Goal: Use online tool/utility: Utilize a website feature to perform a specific function

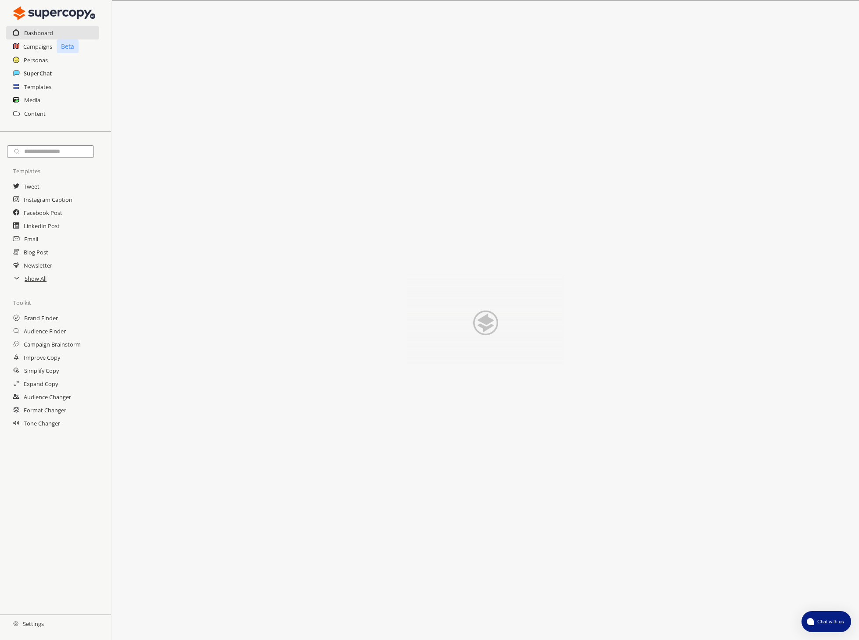
click at [37, 75] on h2 "SuperChat" at bounding box center [38, 73] width 28 height 13
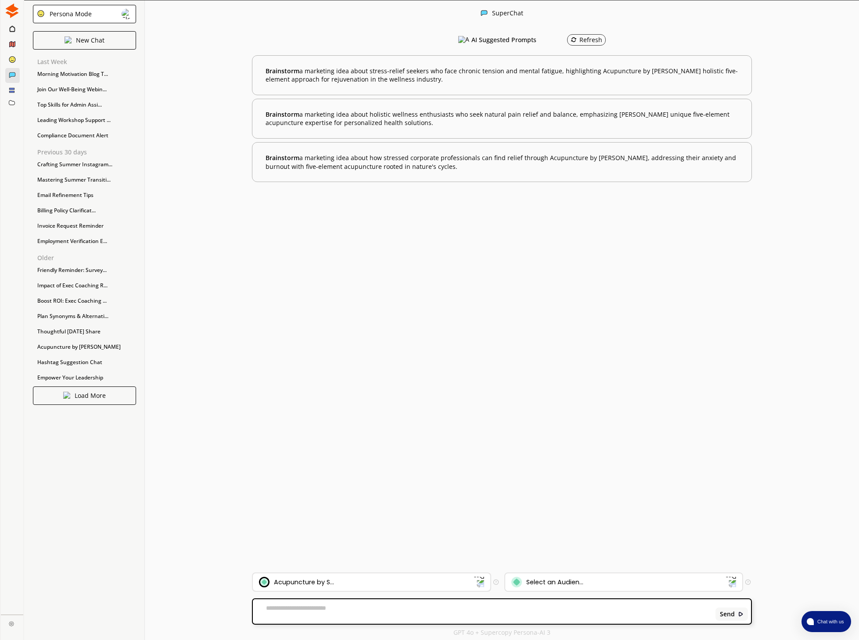
click at [472, 577] on div "Acupuncture by S..." at bounding box center [366, 582] width 214 height 11
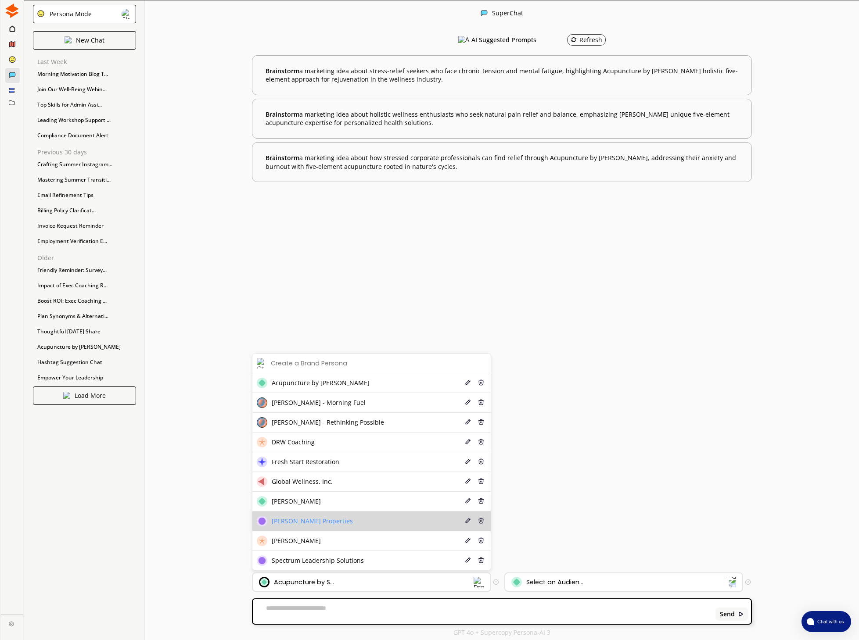
click at [408, 526] on li "Oldham Murdock Properties Edit Delete" at bounding box center [371, 522] width 238 height 20
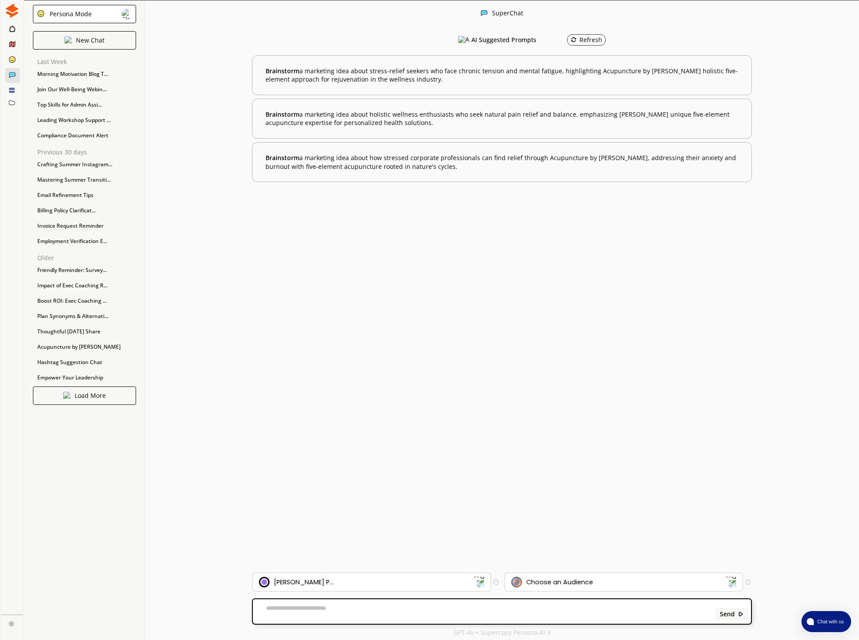
click at [358, 604] on div "Send" at bounding box center [502, 612] width 498 height 25
drag, startPoint x: 326, startPoint y: 608, endPoint x: 335, endPoint y: 610, distance: 9.7
click at [326, 608] on textarea at bounding box center [483, 612] width 460 height 14
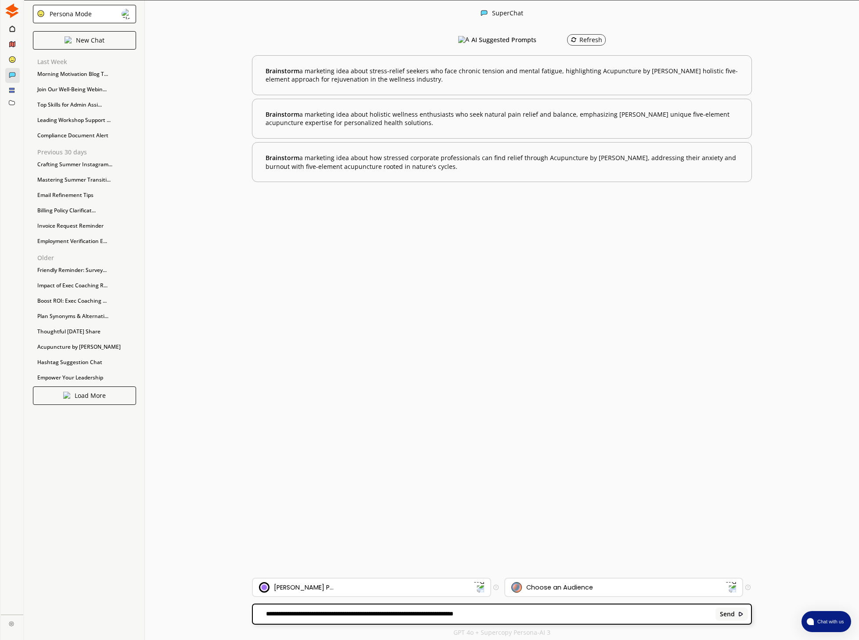
type textarea "**********"
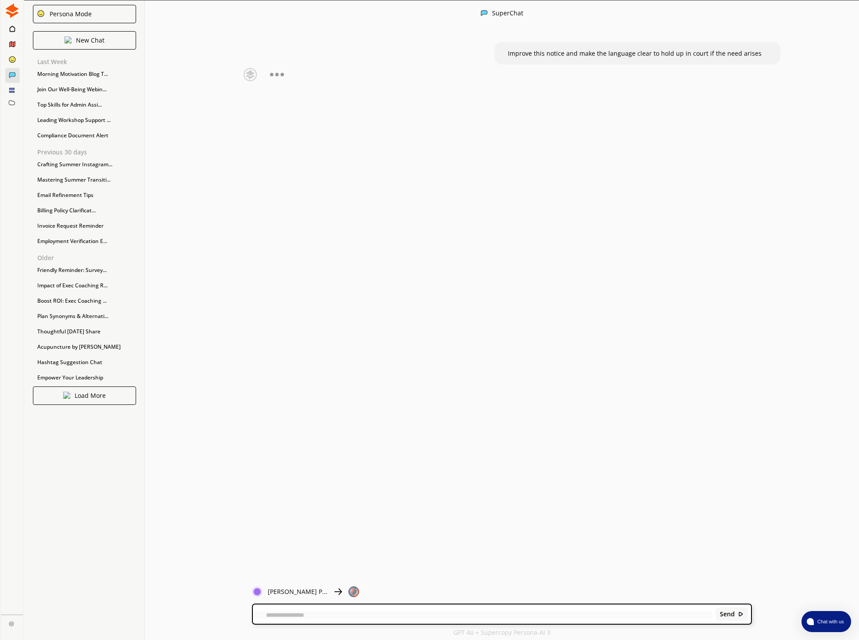
click at [755, 50] on div "Improve this notice and make the language clear to hold up in court if the need…" at bounding box center [638, 53] width 286 height 22
drag, startPoint x: 759, startPoint y: 52, endPoint x: 499, endPoint y: 56, distance: 259.5
click at [499, 56] on div "Improve this notice and make the language clear to hold up in court if the need…" at bounding box center [638, 53] width 286 height 22
copy span "Improve this notice and make the language clear to hold up in court if the need…"
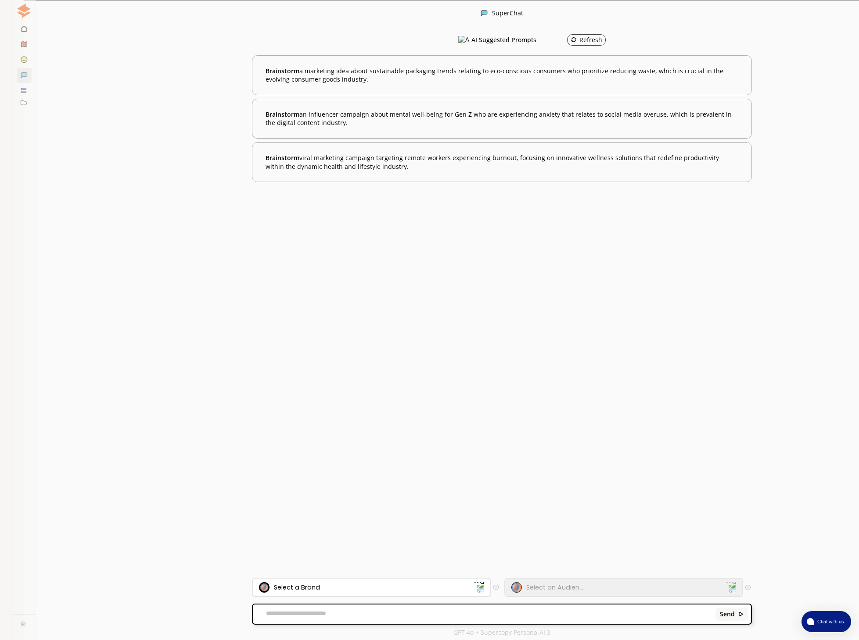
click at [374, 588] on div "Select a Brand" at bounding box center [366, 588] width 214 height 11
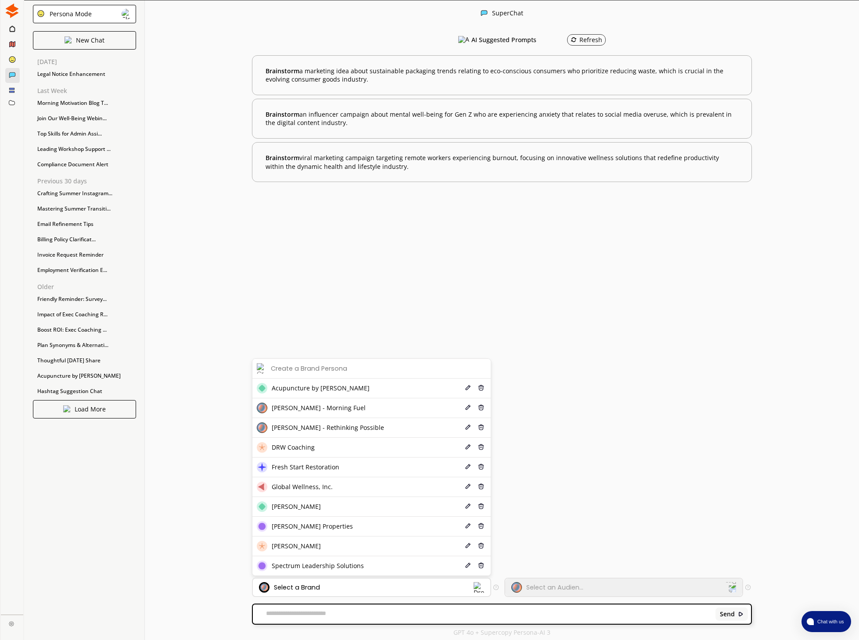
click at [308, 530] on span "[PERSON_NAME] Properties" at bounding box center [312, 526] width 81 height 7
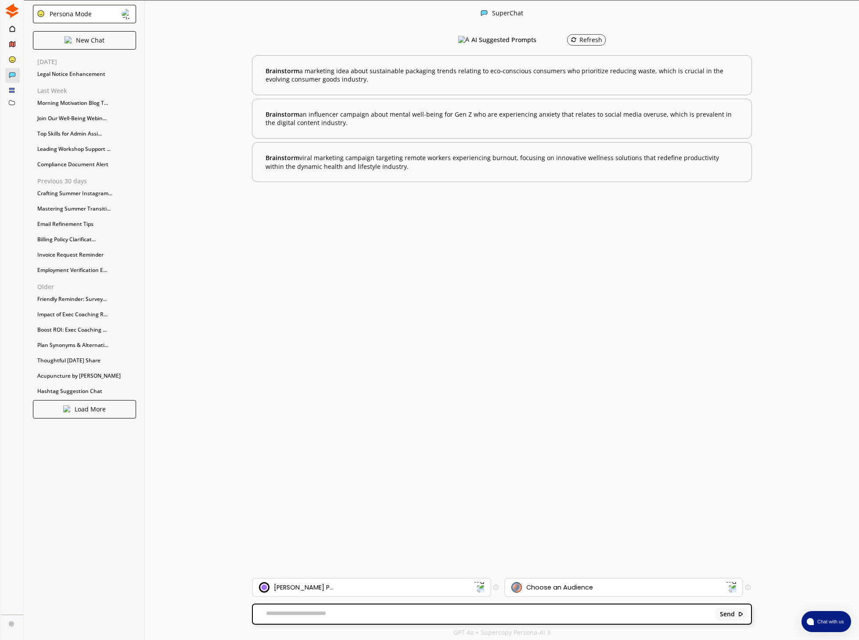
click at [287, 614] on textarea at bounding box center [483, 614] width 460 height 9
paste textarea "**********"
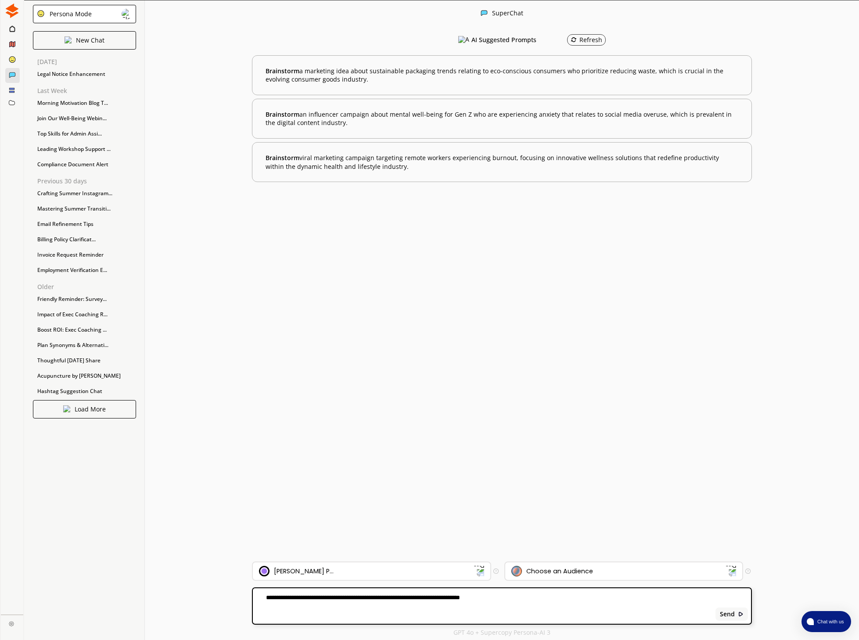
paste textarea "**********"
type textarea "**********"
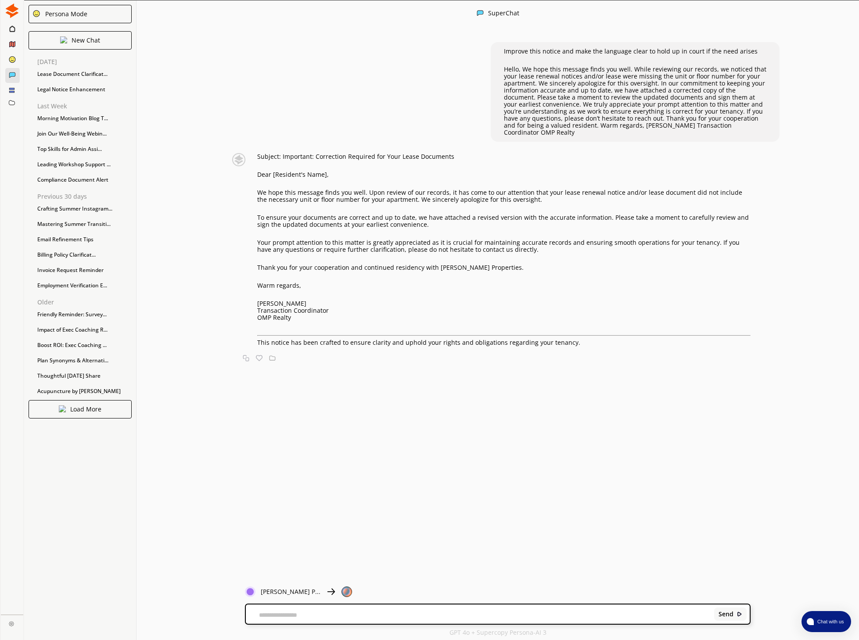
click at [383, 174] on div "Subject: Important: Correction Required for Your Lease Documents Dear [Resident…" at bounding box center [503, 249] width 493 height 193
click at [406, 192] on p "We hope this message finds you well. Upon review of our records, it has come to…" at bounding box center [503, 196] width 493 height 14
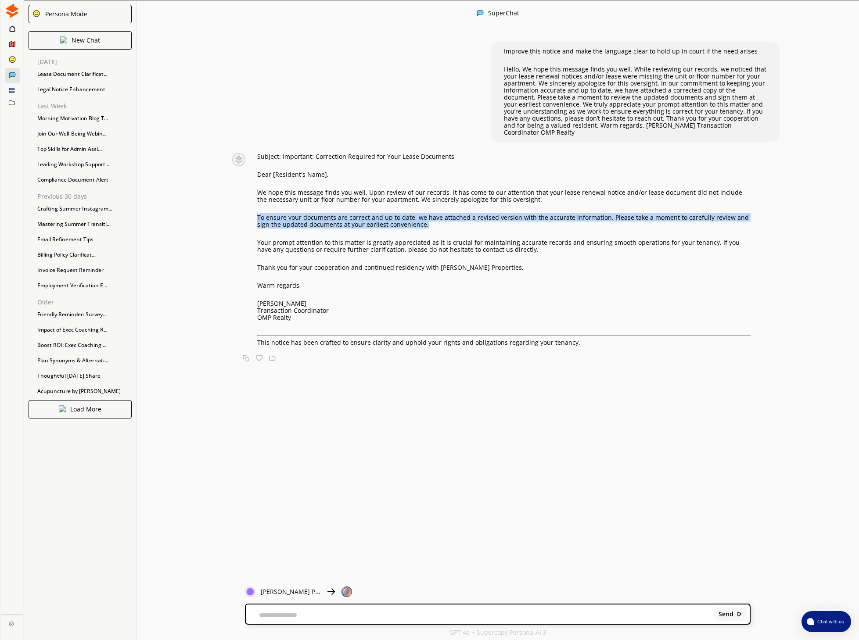
drag, startPoint x: 417, startPoint y: 219, endPoint x: 257, endPoint y: 212, distance: 160.8
click at [256, 212] on div "Subject: Important: Correction Required for Your Lease Documents Dear [Resident…" at bounding box center [488, 249] width 526 height 193
copy p "To ensure your documents are correct and up to date, we have attached a revised…"
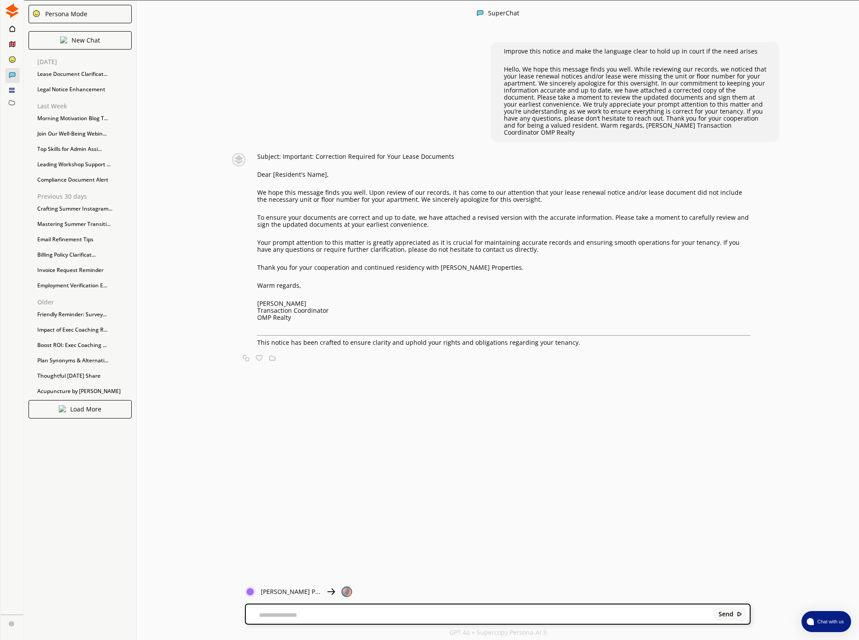
drag, startPoint x: 522, startPoint y: 260, endPoint x: 250, endPoint y: 187, distance: 282.3
click at [249, 187] on div "Subject: Important: Correction Required for Your Lease Documents Dear [Resident…" at bounding box center [488, 249] width 526 height 193
copy div "We hope this message finds you well. Upon review of our records, it has come to…"
drag, startPoint x: 45, startPoint y: 451, endPoint x: 452, endPoint y: 210, distance: 473.0
click at [452, 214] on p "To ensure your documents are correct and up to date, we have attached a revised…" at bounding box center [503, 221] width 493 height 14
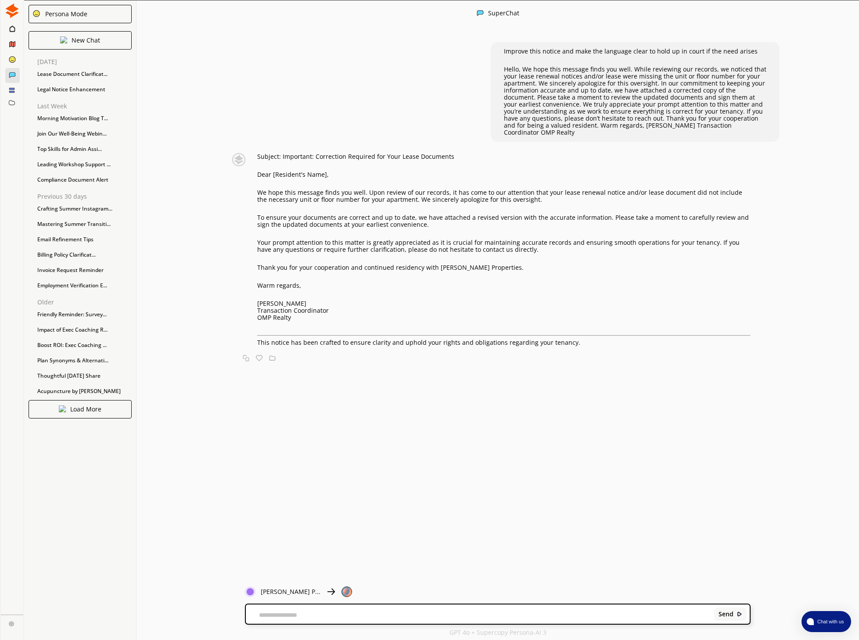
drag, startPoint x: 425, startPoint y: 217, endPoint x: 420, endPoint y: 219, distance: 5.3
click at [425, 217] on p "To ensure your documents are correct and up to date, we have attached a revised…" at bounding box center [503, 221] width 493 height 14
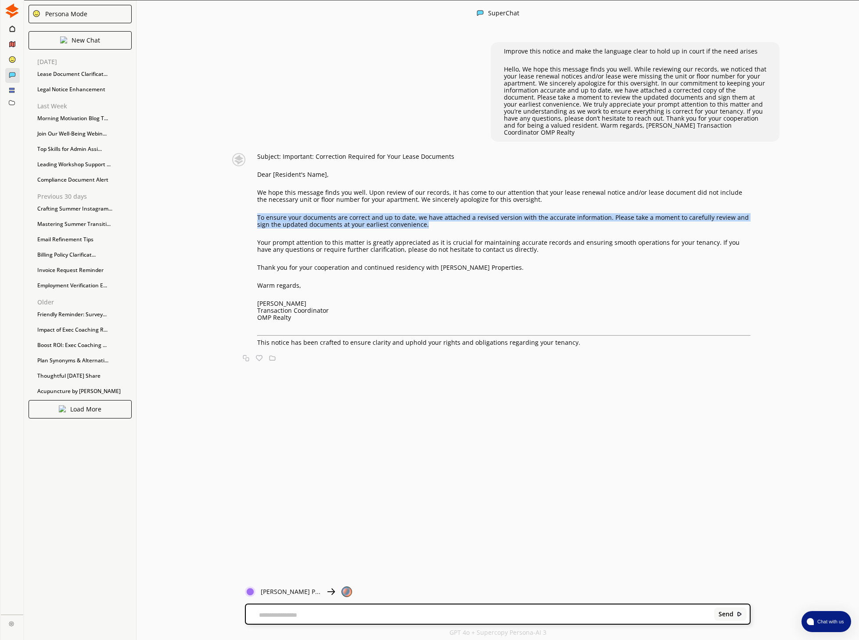
drag, startPoint x: 413, startPoint y: 219, endPoint x: 266, endPoint y: 212, distance: 147.6
click at [260, 214] on p "To ensure your documents are correct and up to date, we have attached a revised…" at bounding box center [503, 221] width 493 height 14
copy p "o ensure your documents are correct and up to date, we have attached a revised …"
